Goal: Transaction & Acquisition: Book appointment/travel/reservation

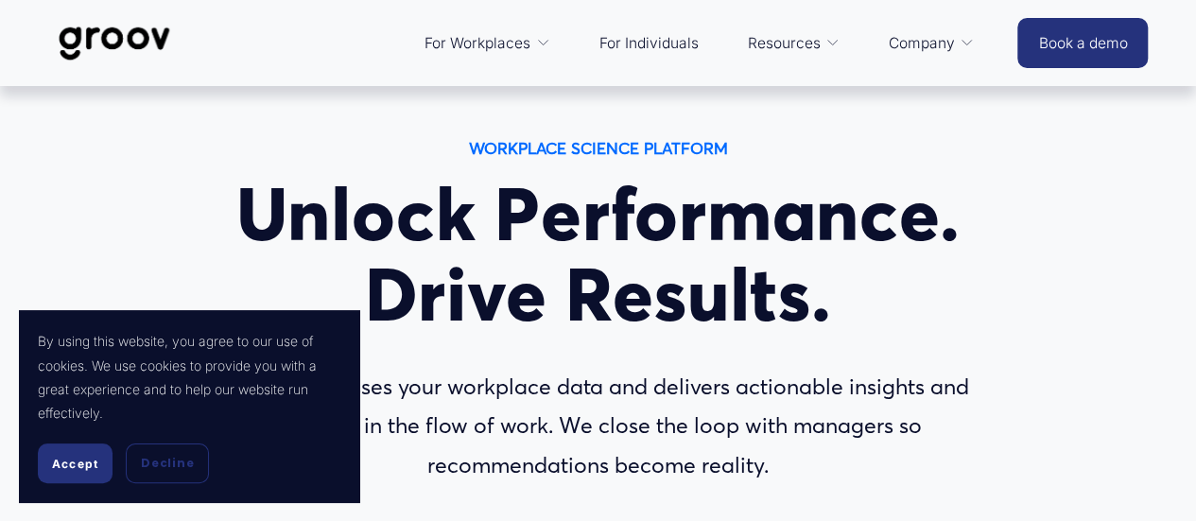
click at [88, 458] on span "Accept" at bounding box center [75, 464] width 46 height 14
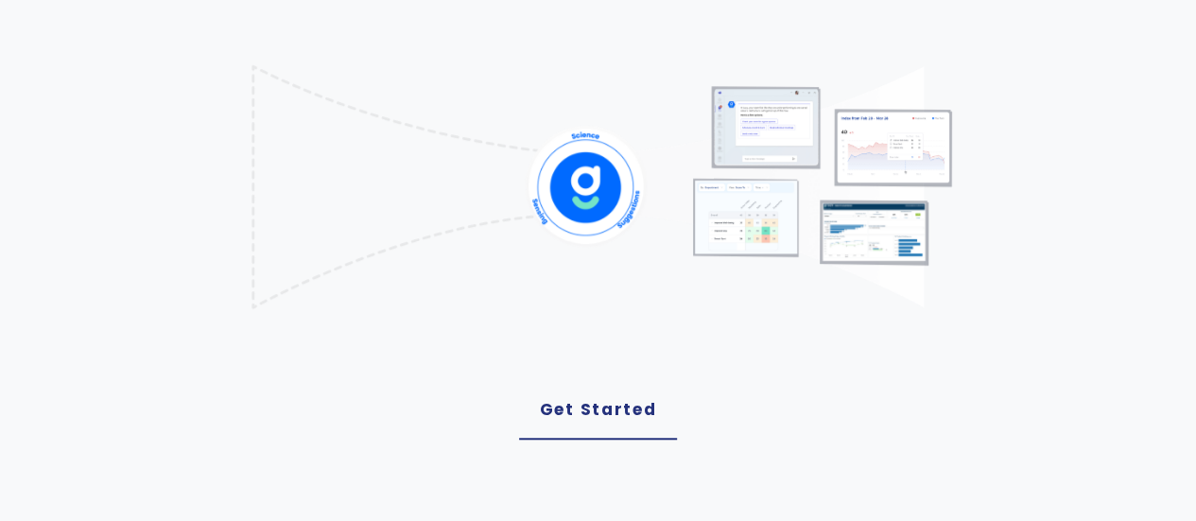
scroll to position [497, 0]
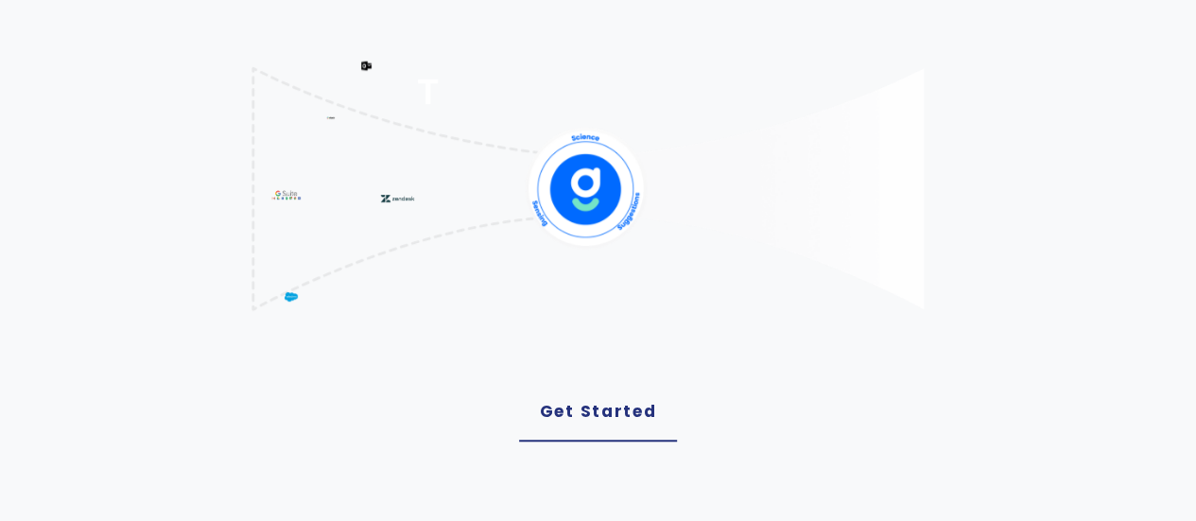
click at [611, 221] on image "Lottie animation" at bounding box center [587, 185] width 198 height 111
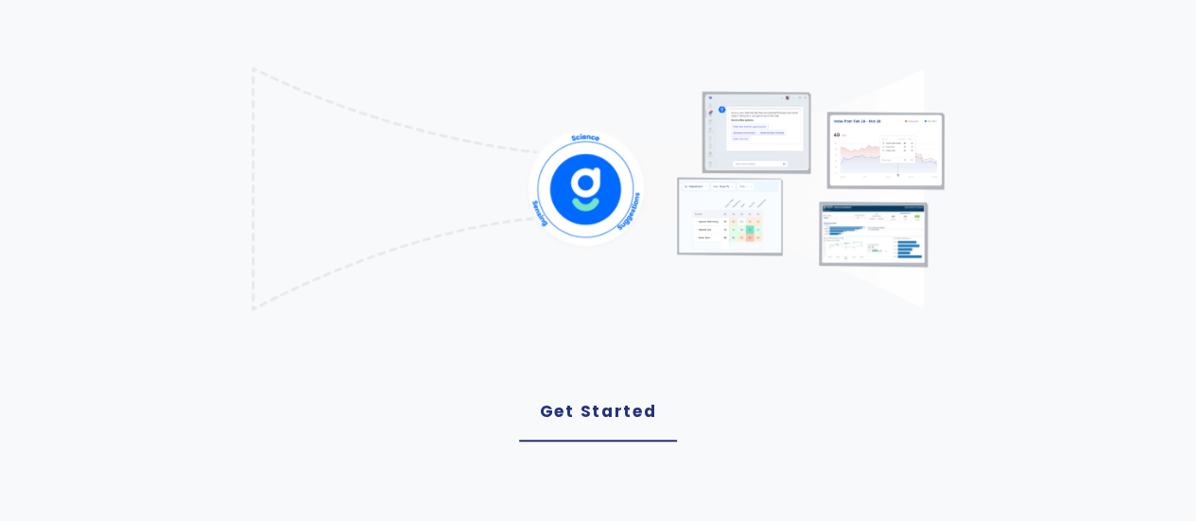
click at [634, 211] on image "Lottie animation" at bounding box center [587, 185] width 198 height 111
click at [586, 442] on link "Get Started" at bounding box center [598, 412] width 159 height 59
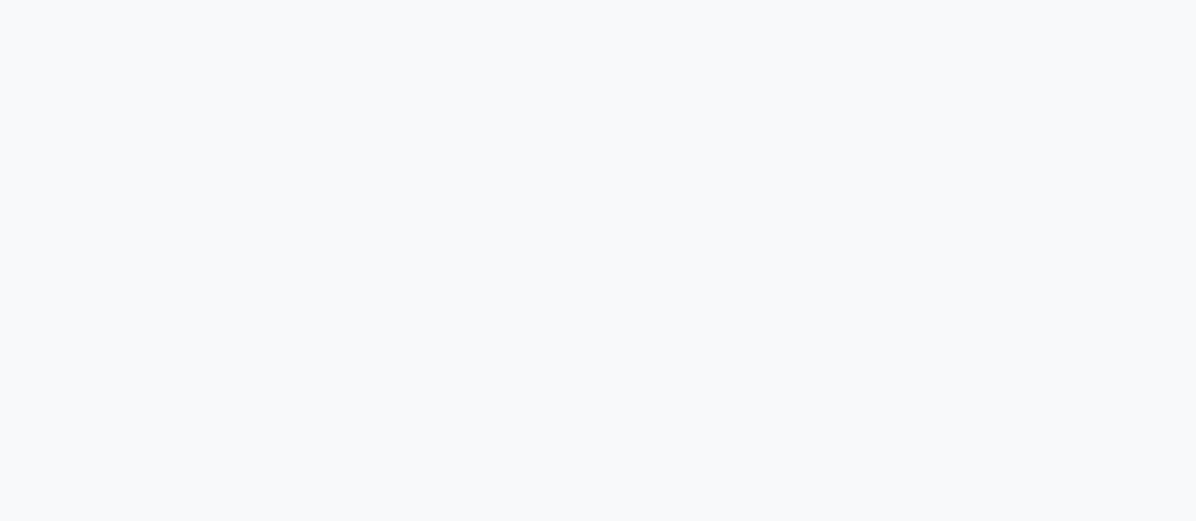
scroll to position [487, 0]
